Goal: Information Seeking & Learning: Learn about a topic

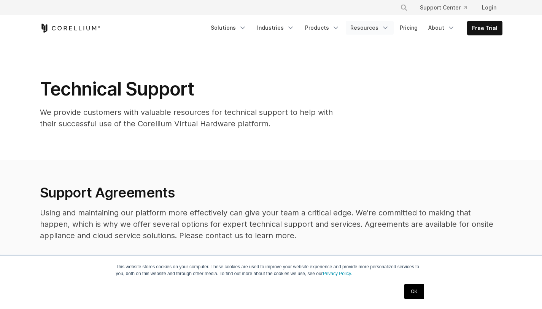
click at [367, 28] on link "Resources" at bounding box center [370, 28] width 48 height 14
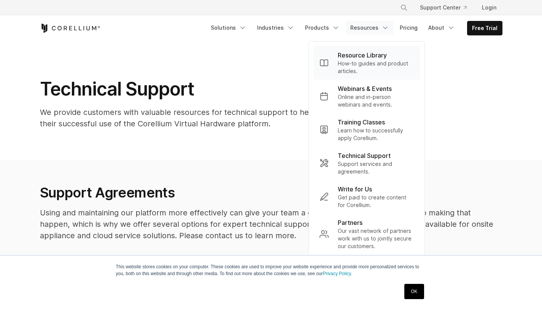
click at [361, 58] on p "Resource Library" at bounding box center [362, 55] width 49 height 9
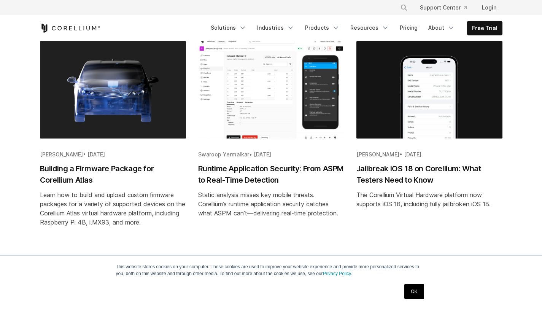
scroll to position [379, 0]
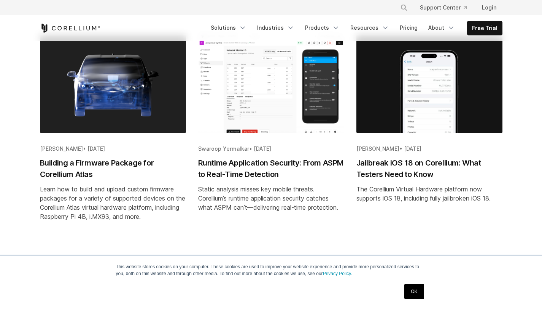
click at [131, 164] on h2 "Building a Firmware Package for Corellium Atlas" at bounding box center [113, 168] width 146 height 23
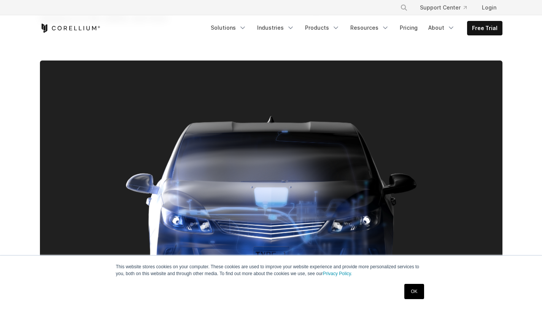
scroll to position [137, 0]
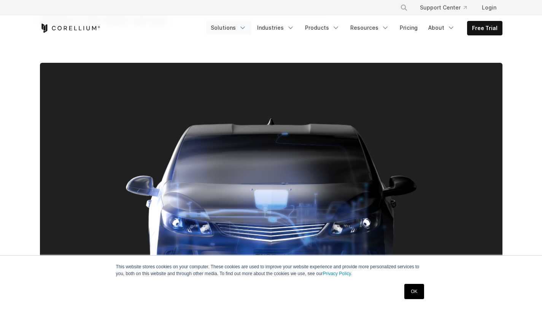
click at [247, 29] on icon "Navigation Menu" at bounding box center [243, 28] width 8 height 8
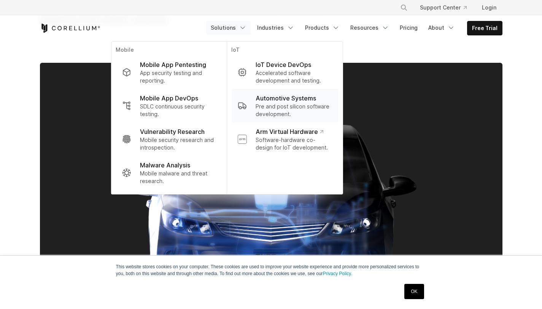
click at [294, 105] on p "Pre and post silicon software development." at bounding box center [294, 110] width 76 height 15
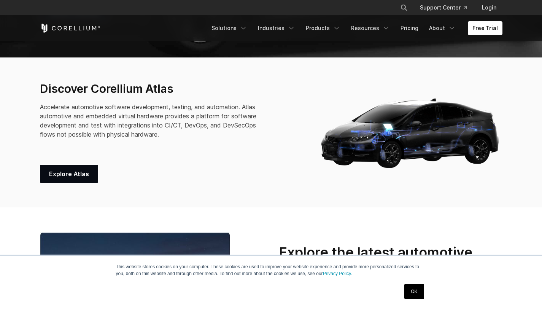
scroll to position [249, 0]
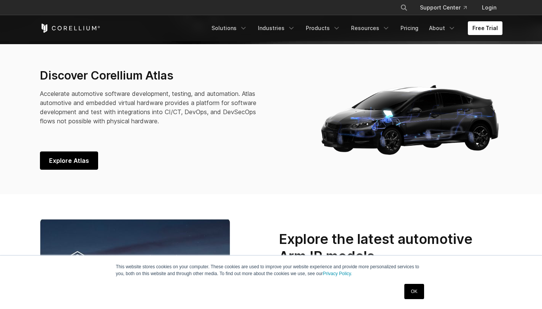
click at [75, 160] on span "Explore Atlas" at bounding box center [69, 160] width 40 height 9
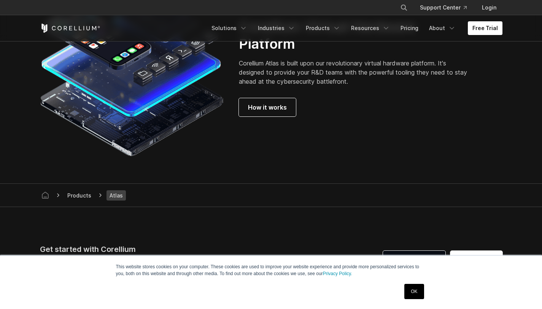
scroll to position [2041, 0]
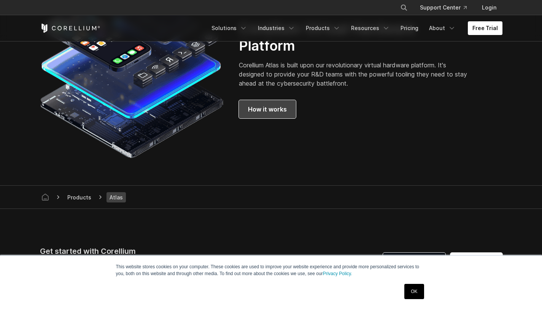
click at [259, 114] on span "How it works" at bounding box center [267, 109] width 39 height 9
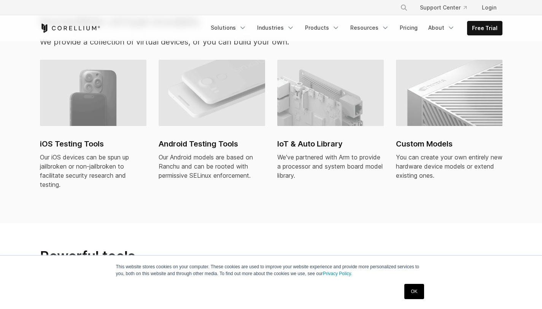
scroll to position [535, 0]
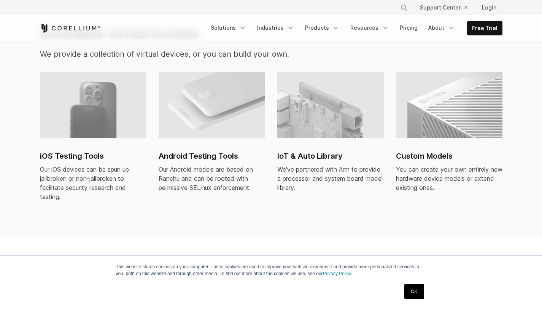
click at [307, 99] on img at bounding box center [330, 105] width 107 height 66
